Goal: Complete application form

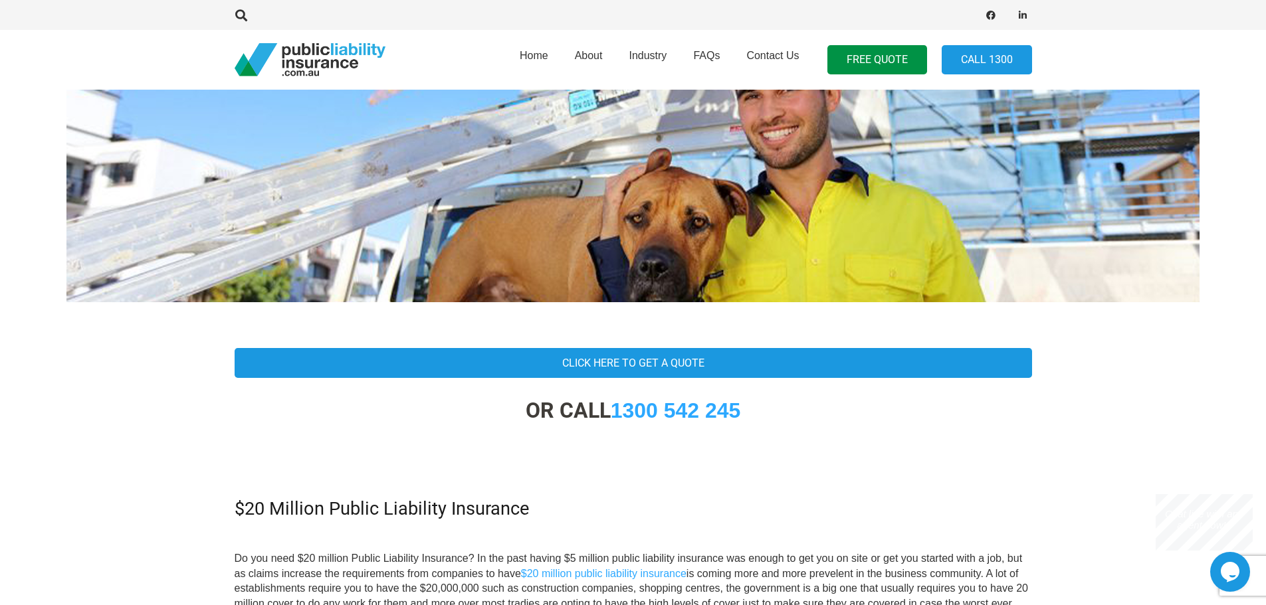
scroll to position [133, 0]
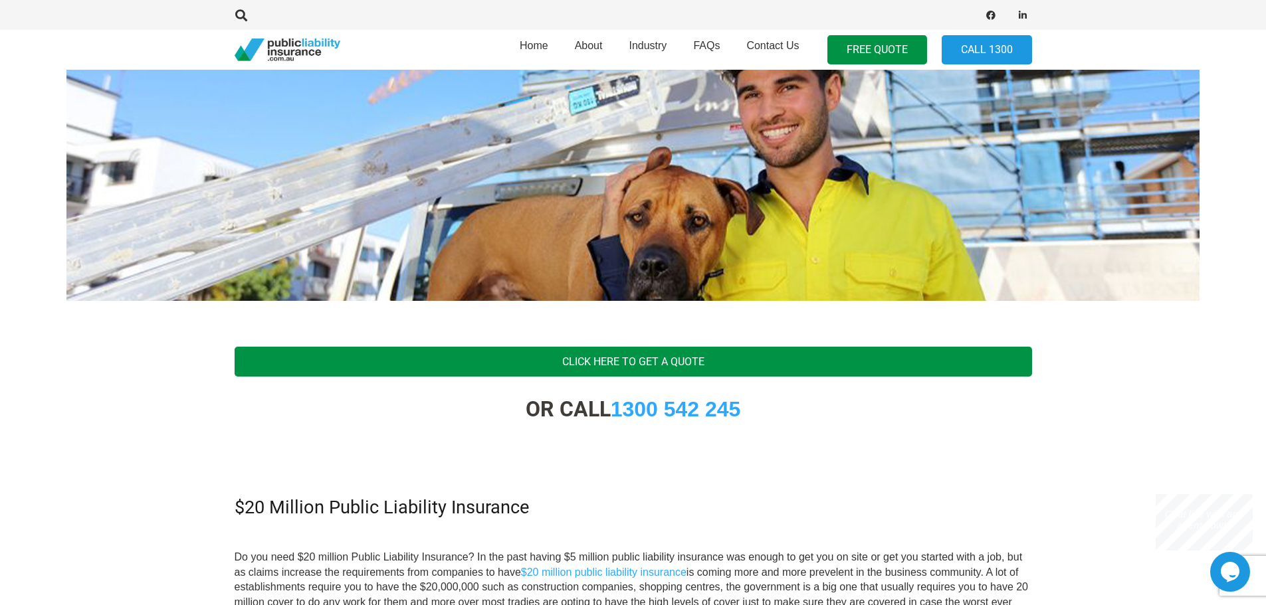
click at [629, 365] on link "Click Here To Get A Quote" at bounding box center [633, 362] width 797 height 30
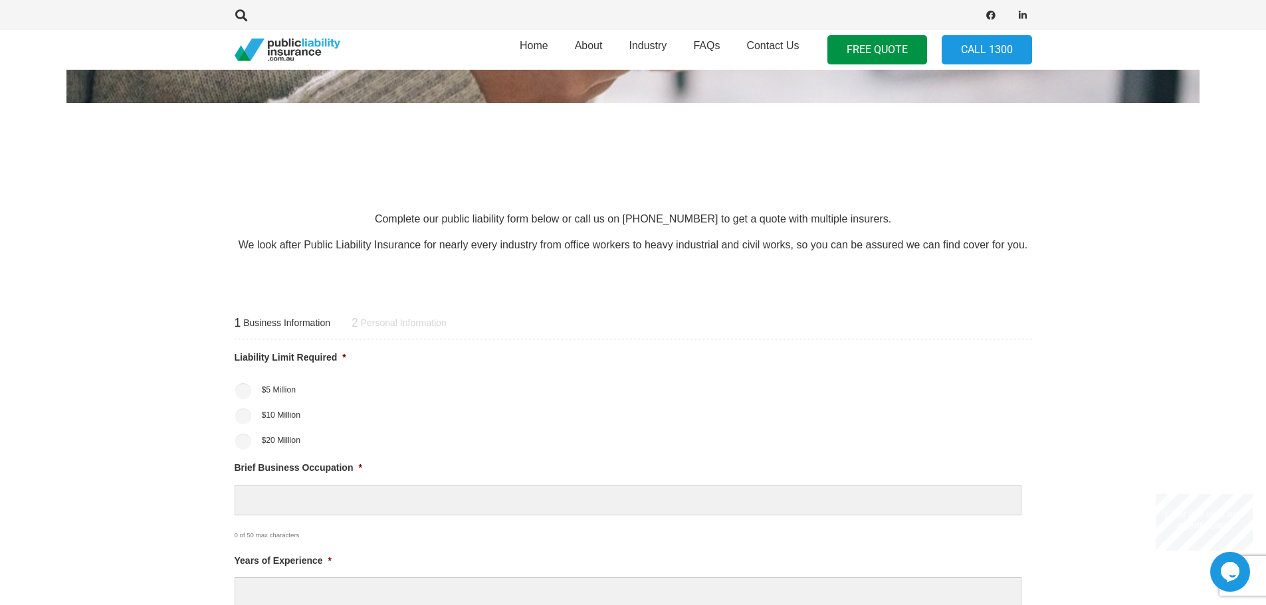
scroll to position [332, 0]
click at [248, 441] on input "$20 Million" at bounding box center [243, 441] width 16 height 16
radio input "true"
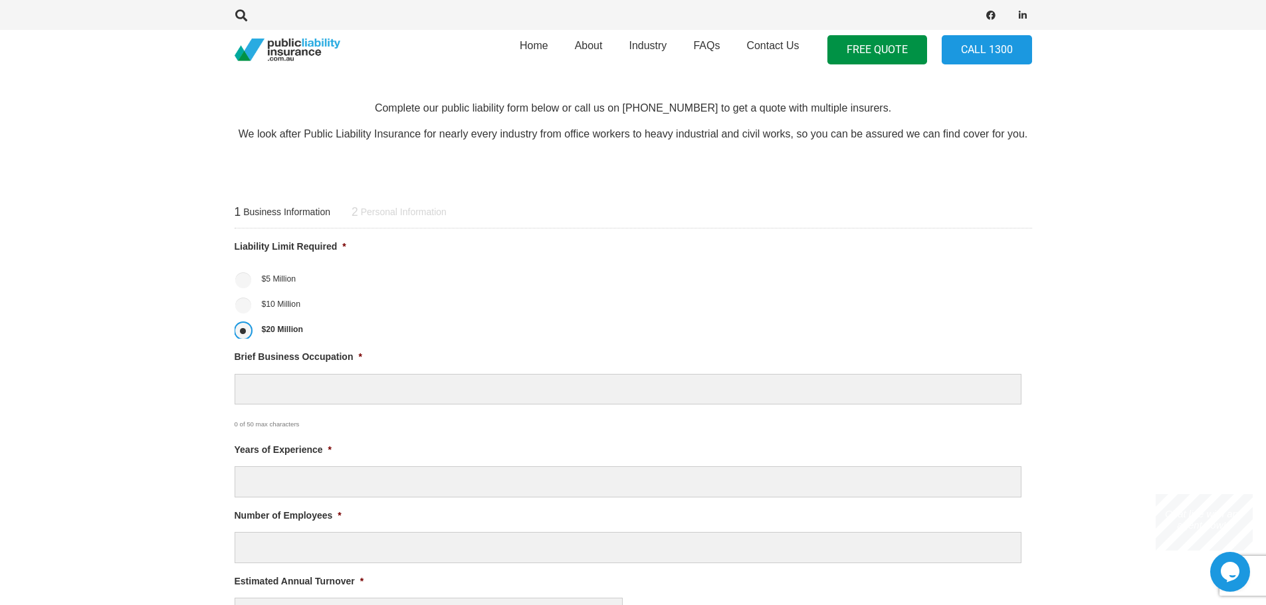
scroll to position [465, 0]
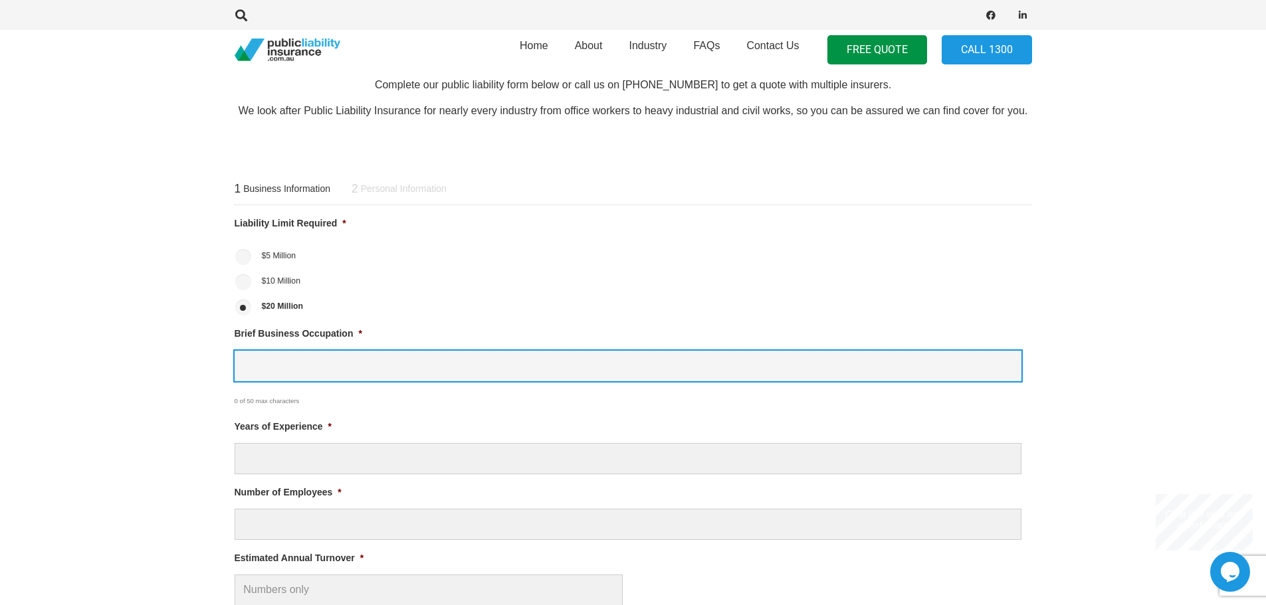
click at [262, 356] on input "Brief Business Occupation *" at bounding box center [628, 366] width 787 height 31
type input "discount variety store"
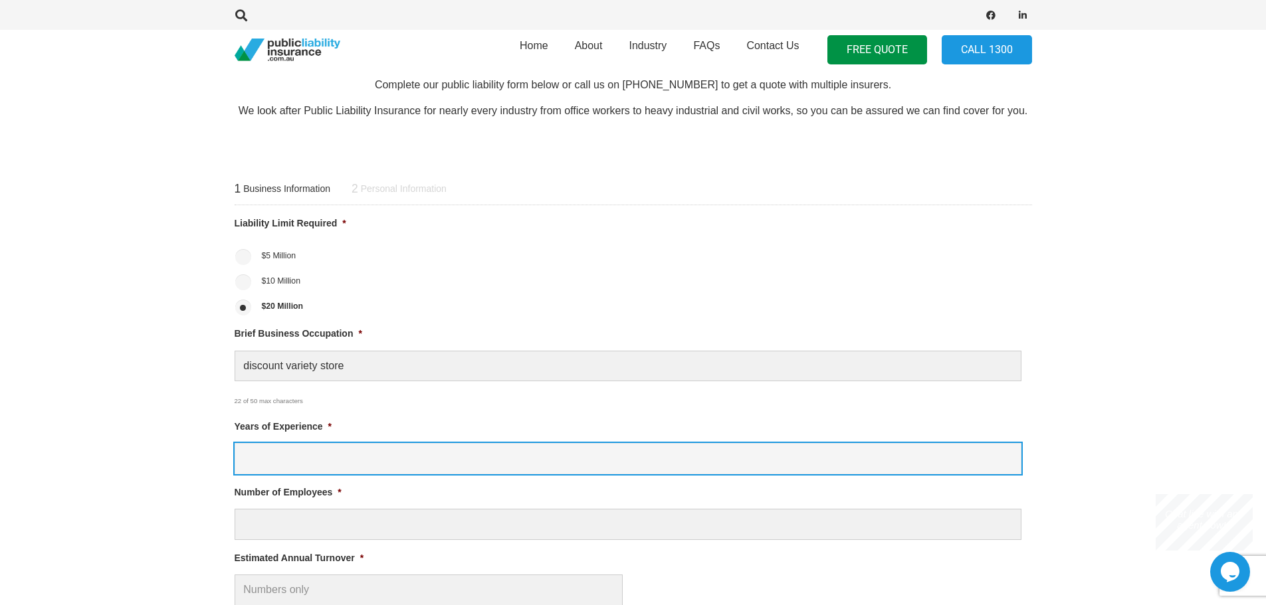
click at [254, 467] on input "Years of Experience *" at bounding box center [628, 458] width 787 height 31
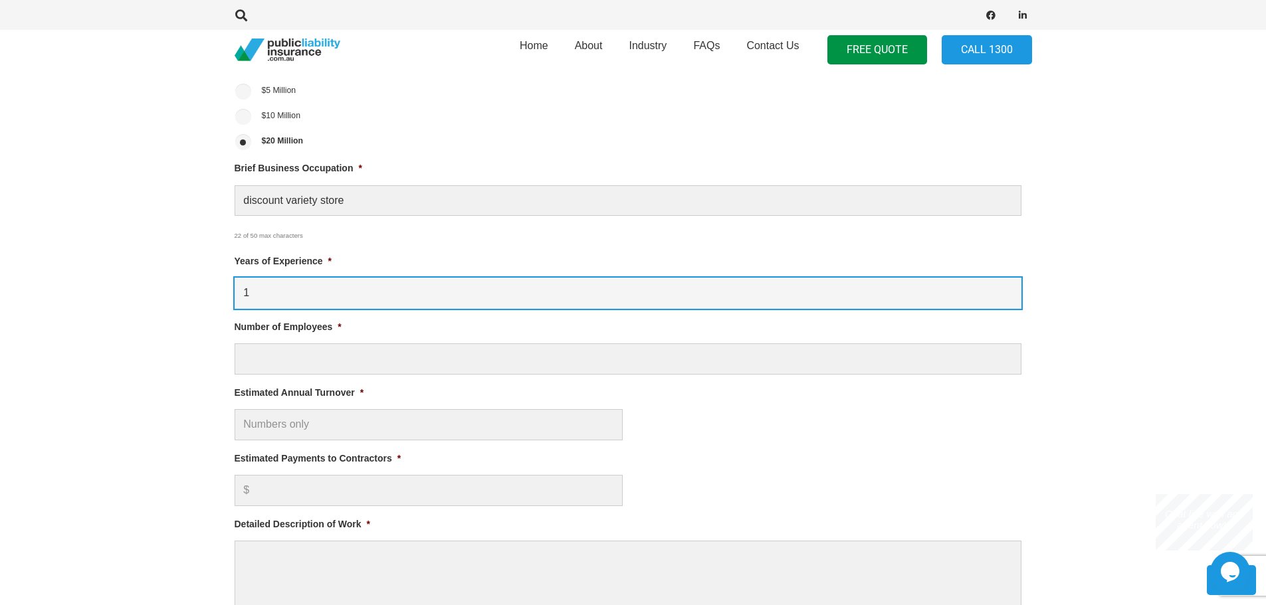
scroll to position [665, 0]
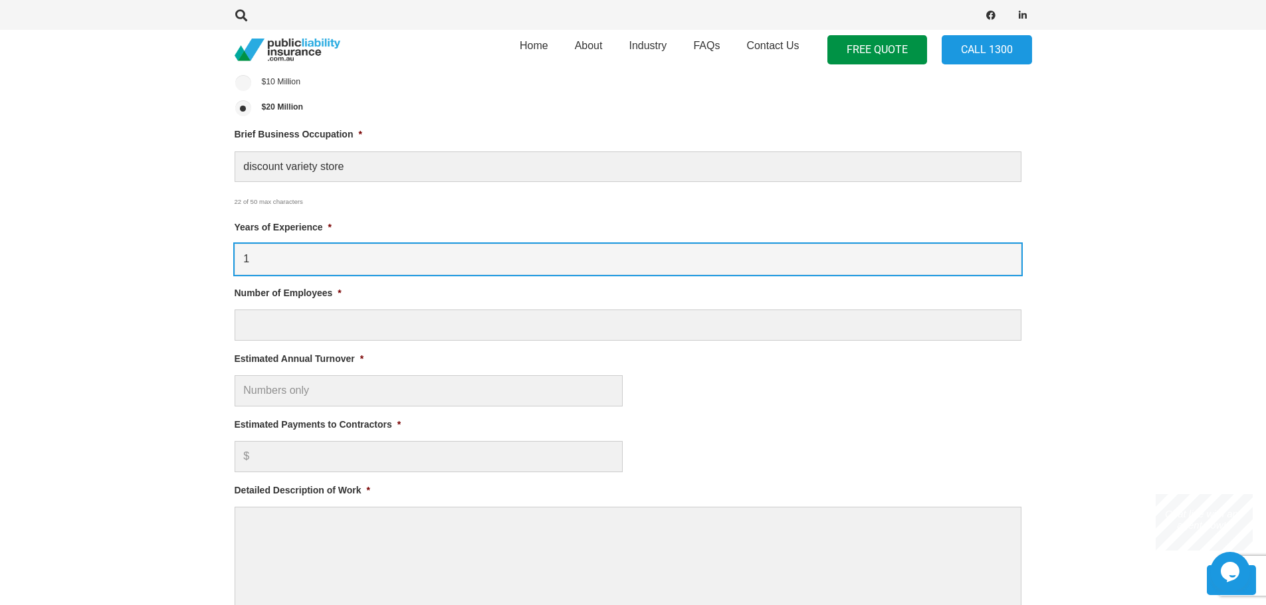
type input "1"
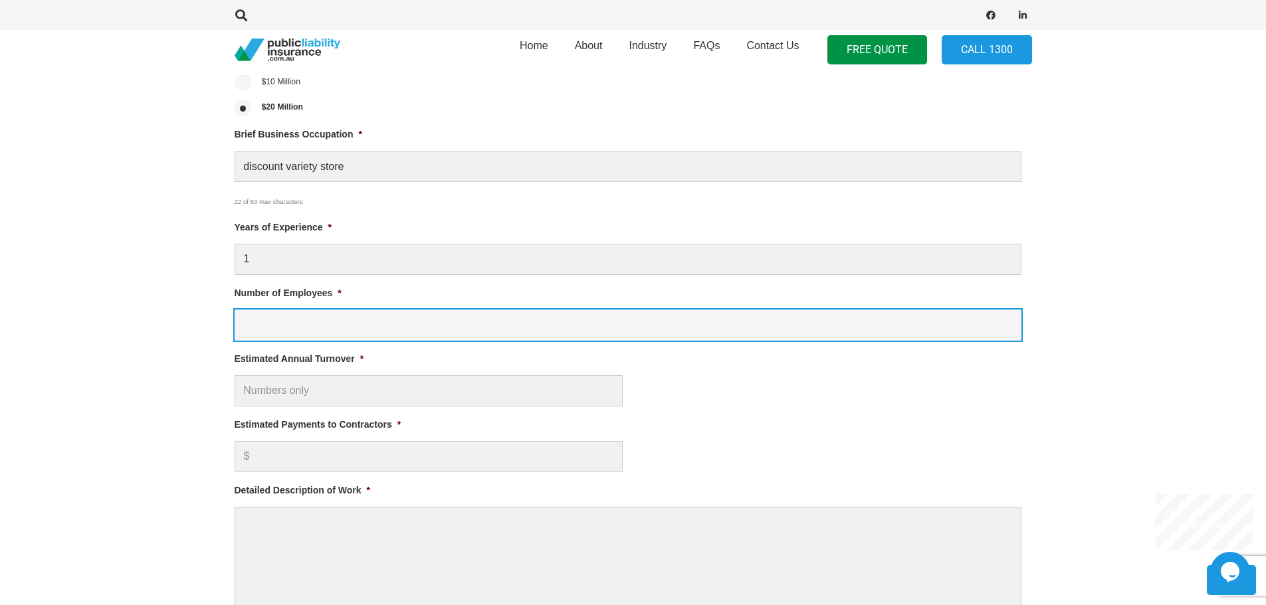
click at [255, 332] on input "Number of Employees *" at bounding box center [628, 325] width 787 height 31
type input "2"
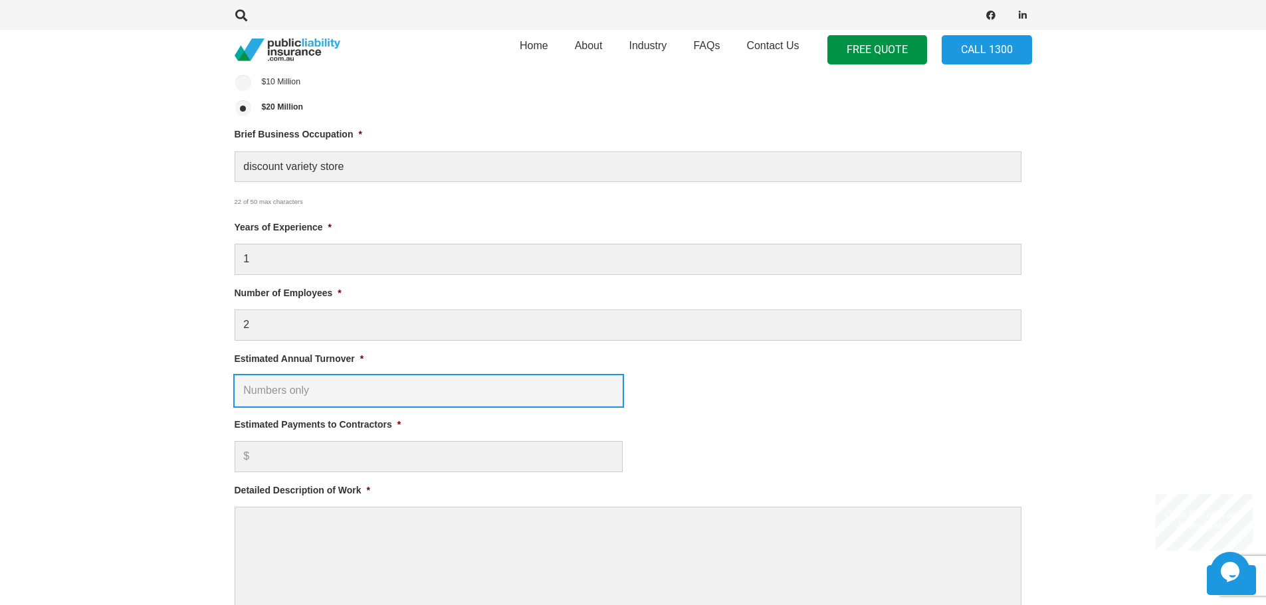
click at [245, 389] on input "Estimated Annual Turnover *" at bounding box center [429, 390] width 388 height 31
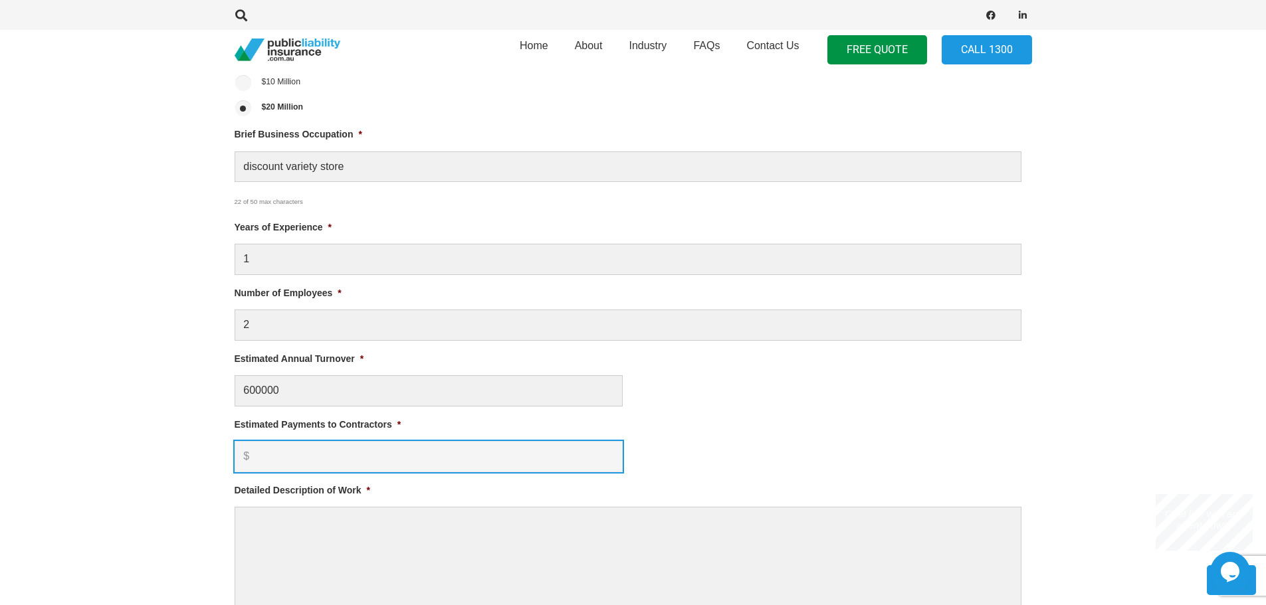
type input "$ 600,000.00"
click at [266, 465] on input "Estimated Payments to Contractors *" at bounding box center [429, 456] width 388 height 31
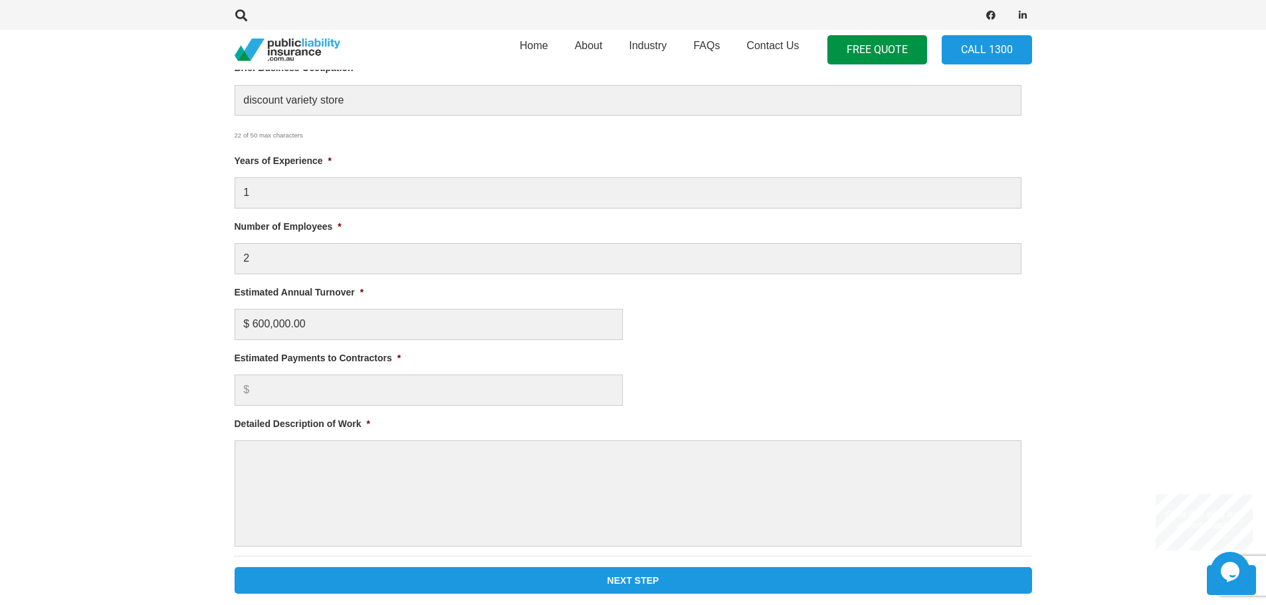
click at [398, 359] on span "*" at bounding box center [398, 358] width 3 height 11
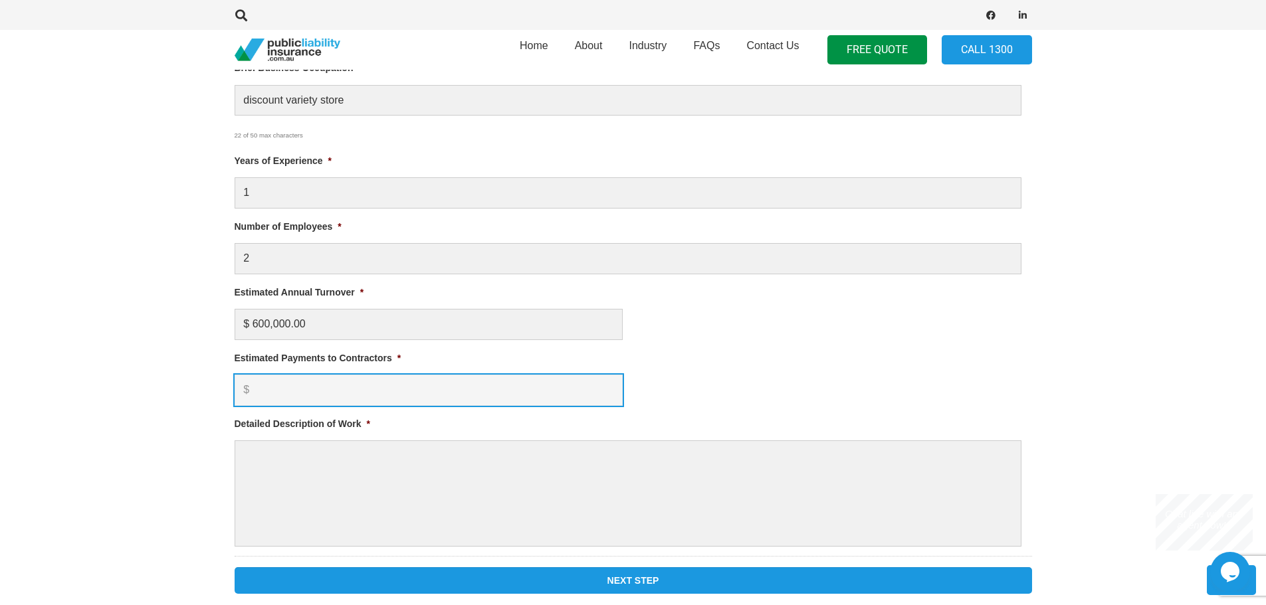
click at [398, 375] on input "Estimated Payments to Contractors *" at bounding box center [429, 390] width 388 height 31
click at [333, 383] on input "Estimated Payments to Contractors *" at bounding box center [429, 390] width 388 height 31
type input "0"
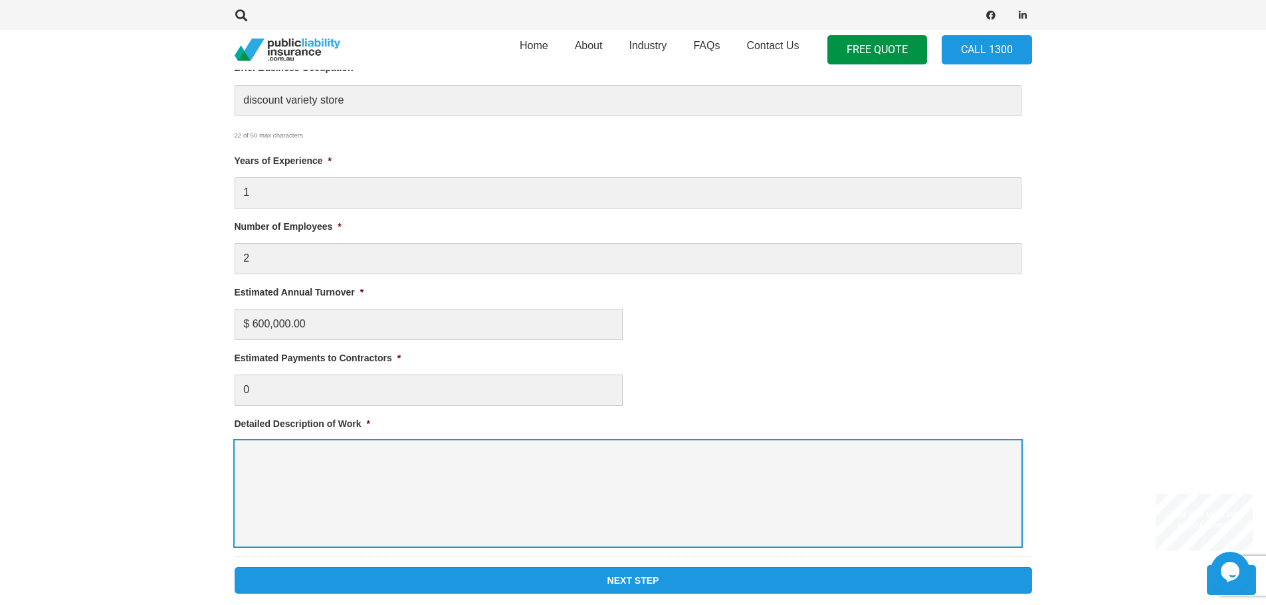
click at [263, 474] on textarea "Detailed Description of Work *" at bounding box center [628, 494] width 787 height 106
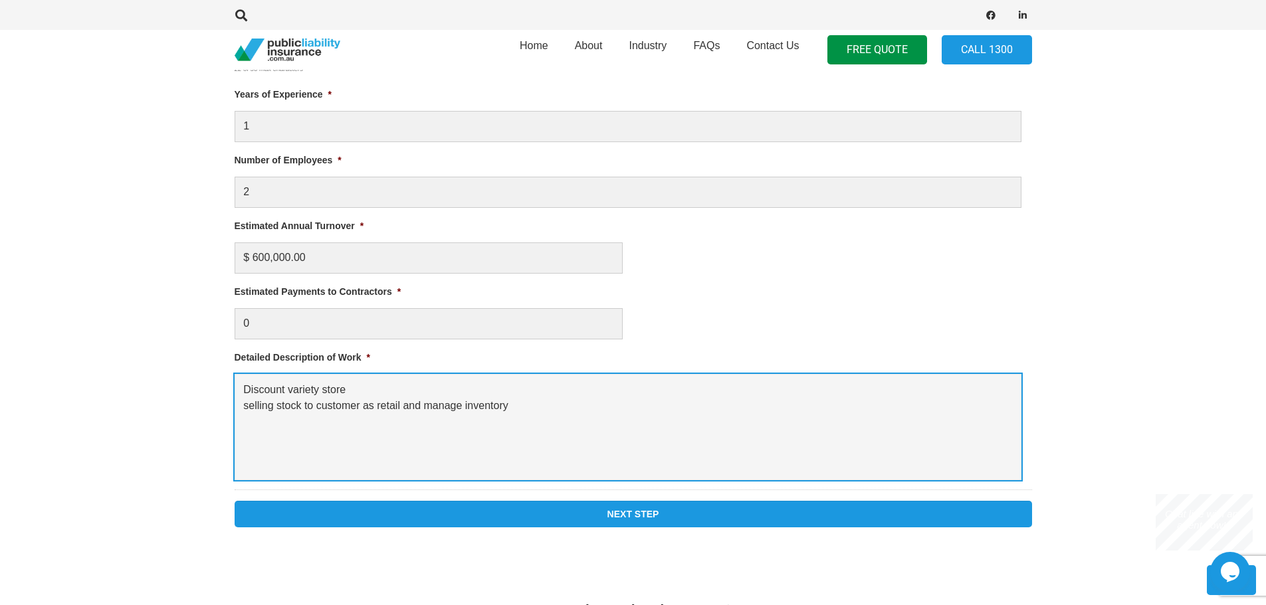
type textarea "Discount variety store selling stock to customer as retail and manage inventory"
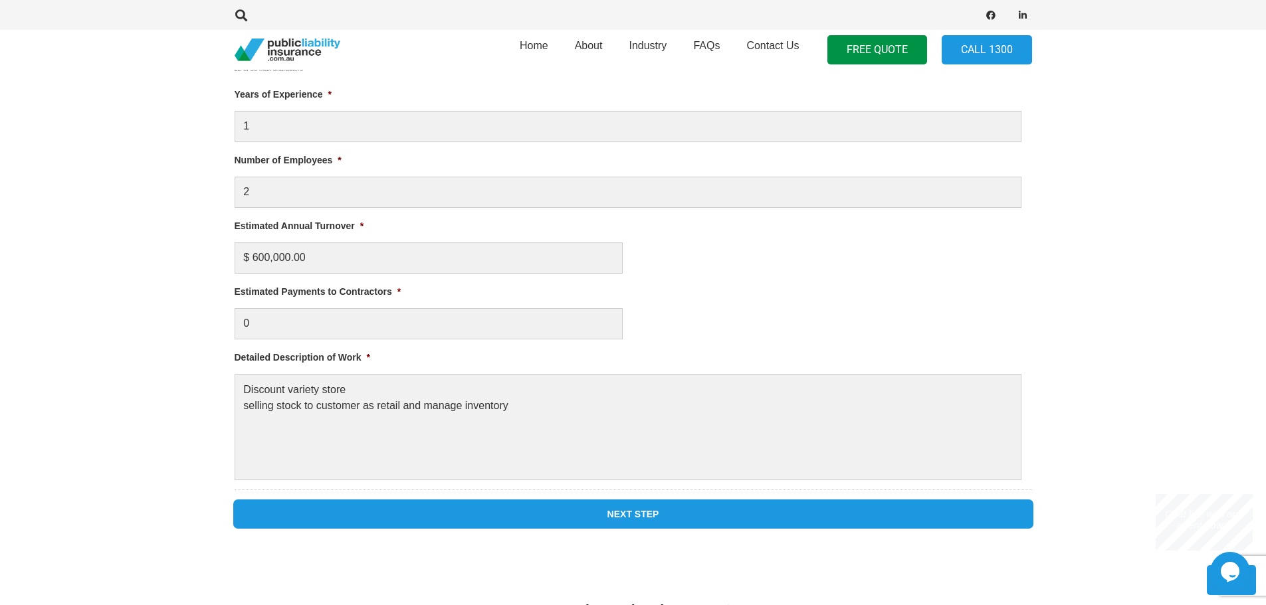
click at [269, 510] on input "Next Step" at bounding box center [633, 514] width 797 height 27
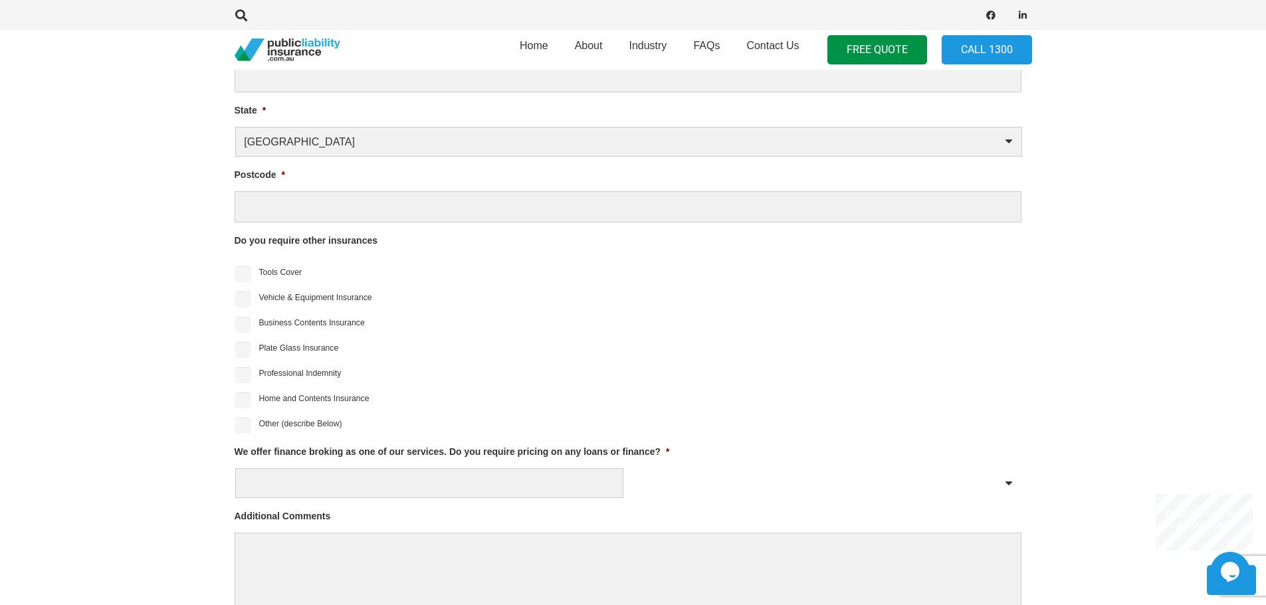
scroll to position [1168, 0]
